Goal: Information Seeking & Learning: Learn about a topic

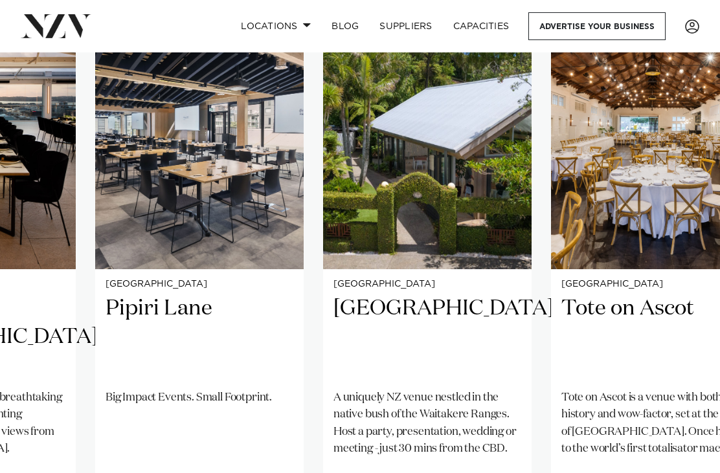
scroll to position [855, 0]
click at [415, 295] on h2 "[GEOGRAPHIC_DATA]" at bounding box center [427, 337] width 188 height 85
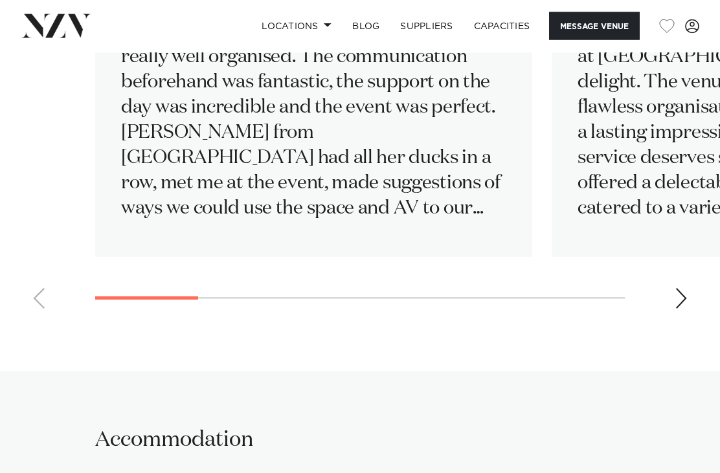
scroll to position [2647, 0]
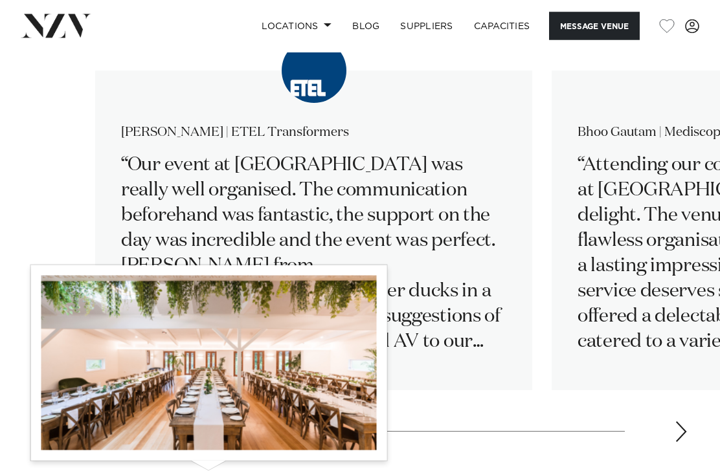
scroll to position [2416, 0]
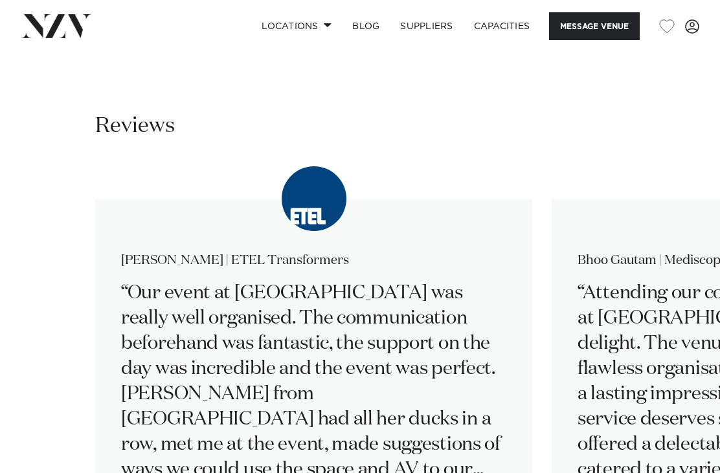
scroll to position [2284, 0]
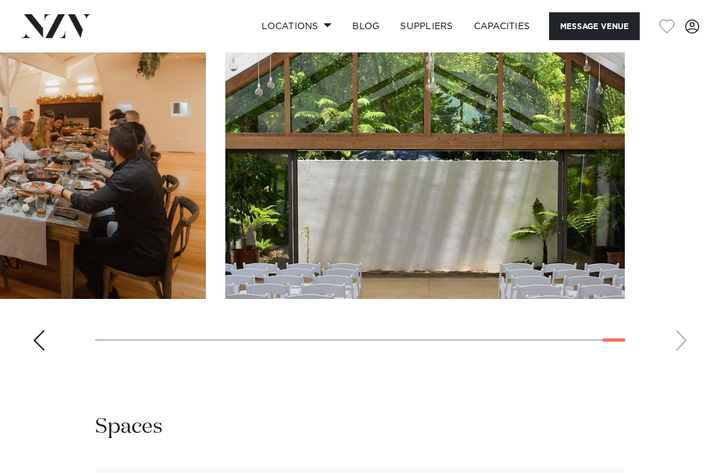
scroll to position [1732, 0]
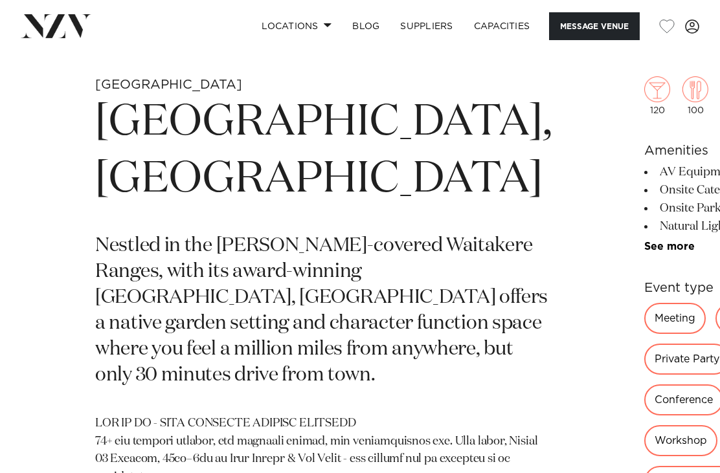
scroll to position [364, 0]
